Goal: Use online tool/utility: Utilize a website feature to perform a specific function

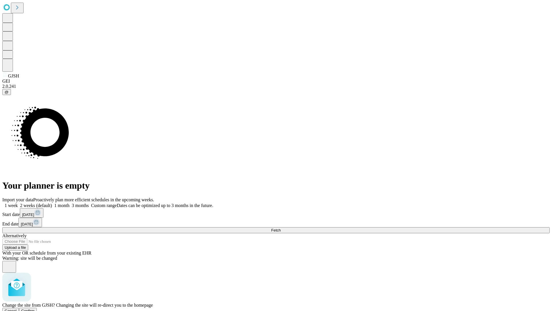
click at [35, 308] on span "Confirm" at bounding box center [28, 310] width 14 height 4
click at [70, 203] on label "1 month" at bounding box center [61, 205] width 18 height 5
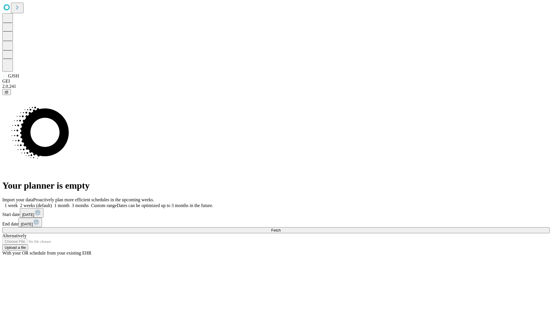
click at [281, 228] on span "Fetch" at bounding box center [275, 230] width 9 height 4
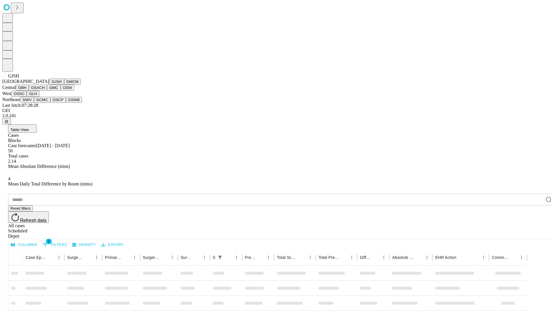
click at [64, 85] on button "GMCM" at bounding box center [72, 82] width 17 height 6
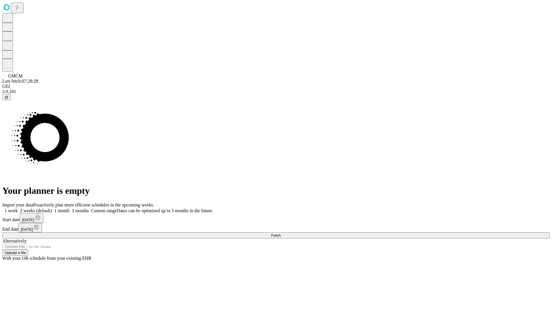
click at [70, 208] on label "1 month" at bounding box center [61, 210] width 18 height 5
click at [281, 233] on span "Fetch" at bounding box center [275, 235] width 9 height 4
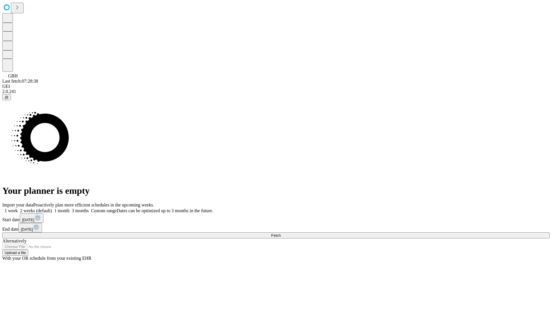
click at [70, 208] on label "1 month" at bounding box center [61, 210] width 18 height 5
click at [281, 233] on span "Fetch" at bounding box center [275, 235] width 9 height 4
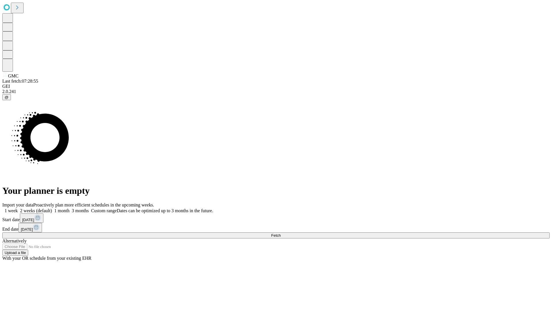
click at [70, 208] on label "1 month" at bounding box center [61, 210] width 18 height 5
click at [281, 233] on span "Fetch" at bounding box center [275, 235] width 9 height 4
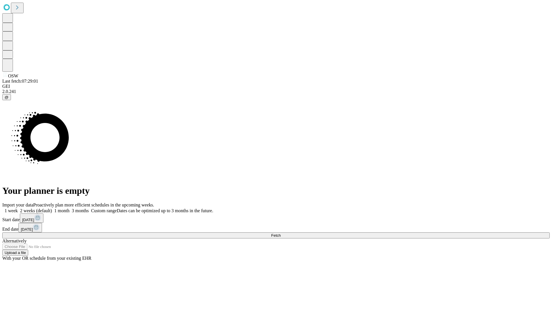
click at [70, 208] on label "1 month" at bounding box center [61, 210] width 18 height 5
click at [281, 233] on span "Fetch" at bounding box center [275, 235] width 9 height 4
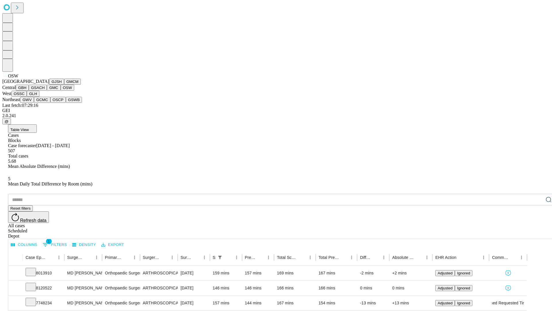
click at [27, 97] on button "OSSC" at bounding box center [20, 94] width 16 height 6
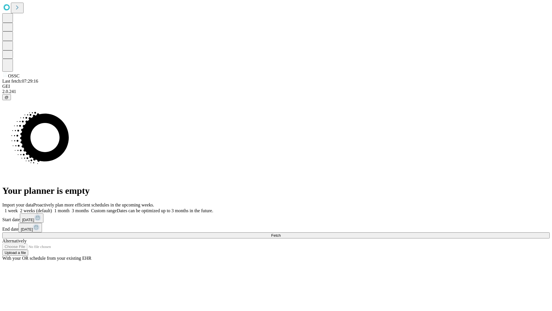
click at [70, 208] on label "1 month" at bounding box center [61, 210] width 18 height 5
click at [281, 233] on span "Fetch" at bounding box center [275, 235] width 9 height 4
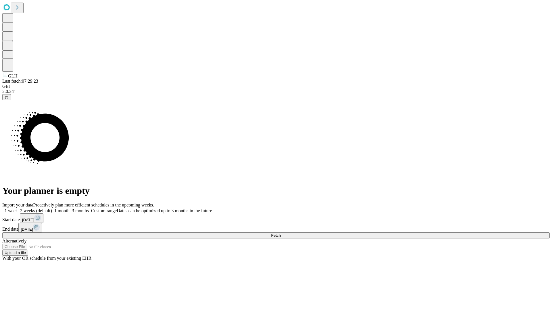
click at [70, 208] on label "1 month" at bounding box center [61, 210] width 18 height 5
click at [281, 233] on span "Fetch" at bounding box center [275, 235] width 9 height 4
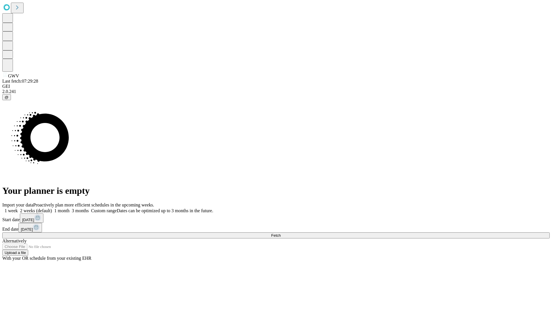
click at [281, 233] on span "Fetch" at bounding box center [275, 235] width 9 height 4
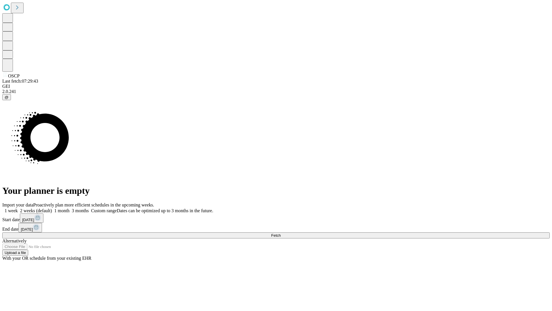
click at [70, 208] on label "1 month" at bounding box center [61, 210] width 18 height 5
click at [281, 233] on span "Fetch" at bounding box center [275, 235] width 9 height 4
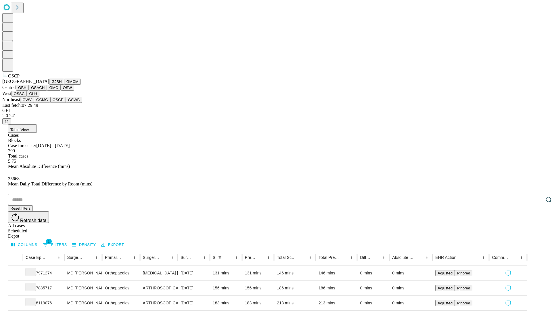
click at [66, 103] on button "GSWB" at bounding box center [74, 100] width 16 height 6
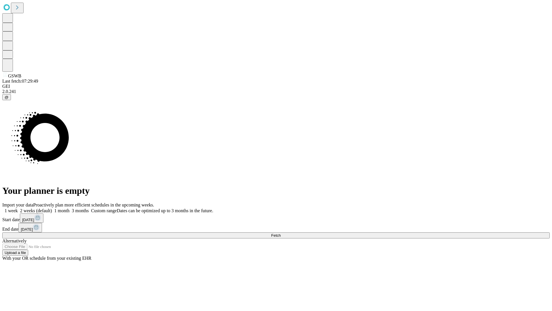
click at [70, 208] on label "1 month" at bounding box center [61, 210] width 18 height 5
click at [281, 233] on span "Fetch" at bounding box center [275, 235] width 9 height 4
